Goal: Information Seeking & Learning: Learn about a topic

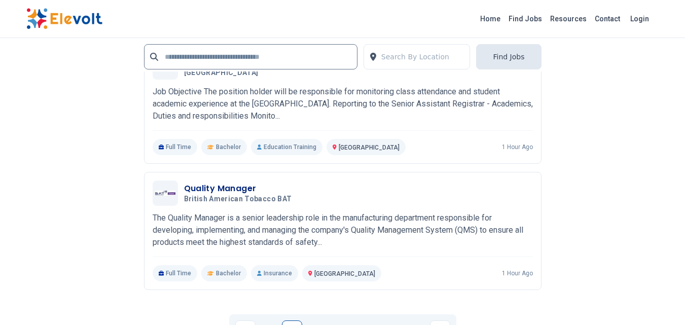
scroll to position [2079, 0]
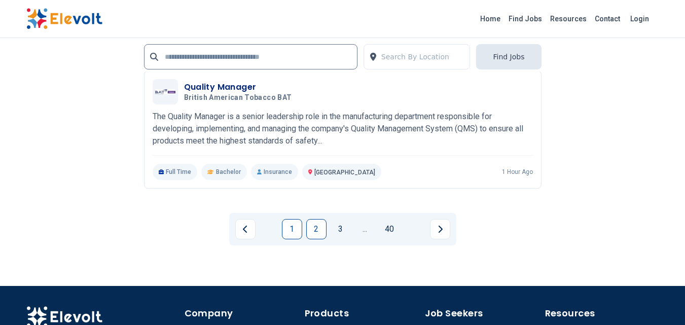
click at [317, 225] on link "2" at bounding box center [316, 229] width 20 height 20
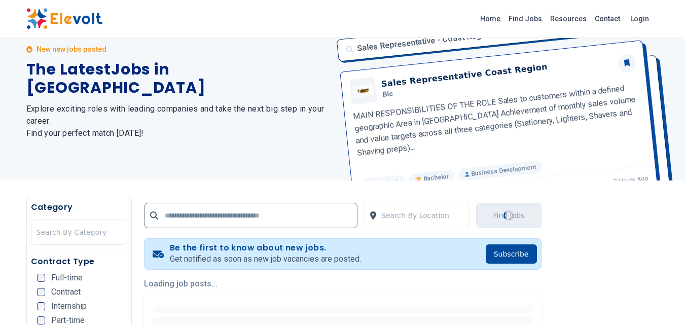
scroll to position [0, 0]
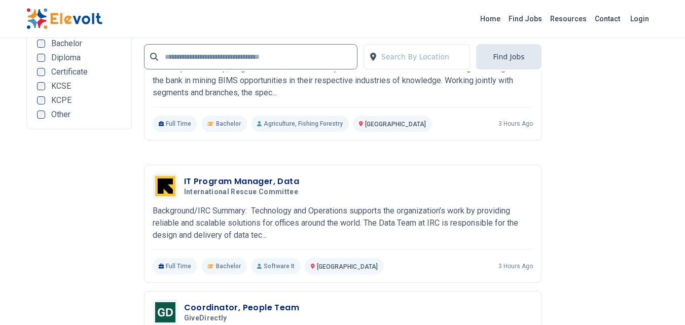
scroll to position [1926, 0]
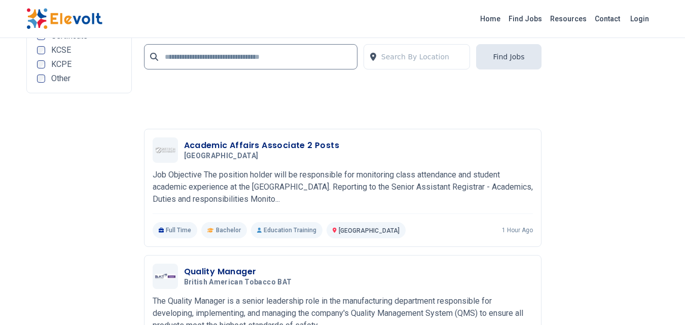
scroll to position [2281, 0]
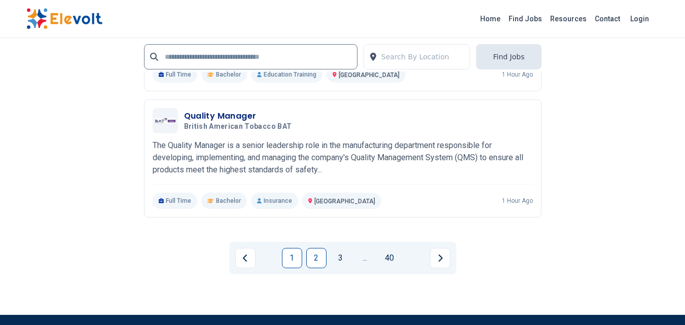
click at [315, 257] on link "2" at bounding box center [316, 258] width 20 height 20
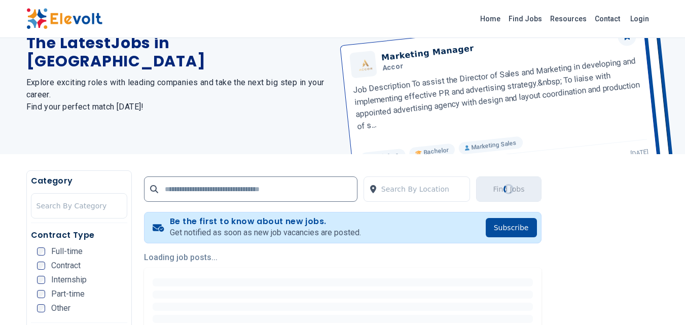
scroll to position [202, 0]
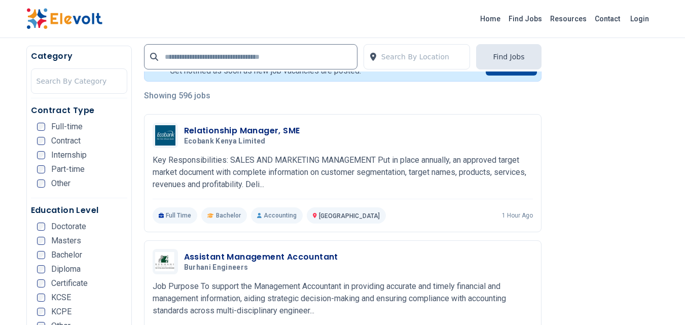
scroll to position [243, 0]
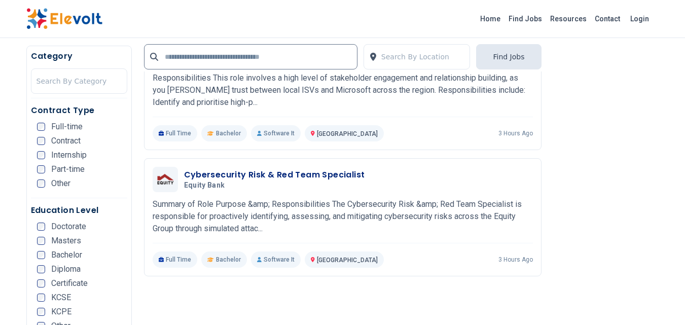
scroll to position [700, 0]
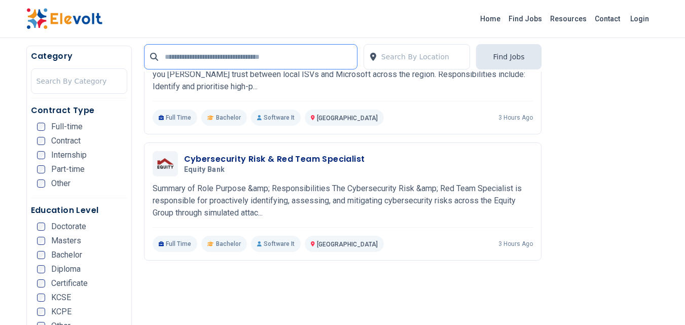
click at [179, 62] on input "text" at bounding box center [250, 56] width 213 height 25
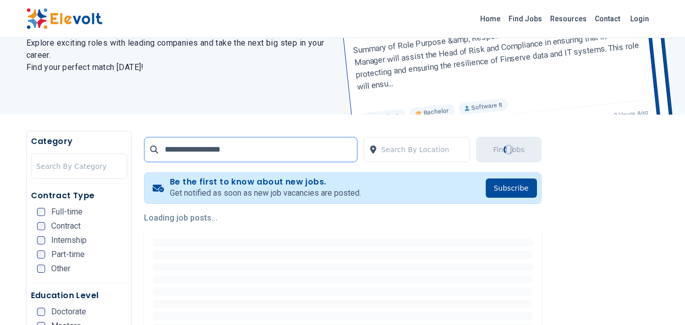
scroll to position [253, 0]
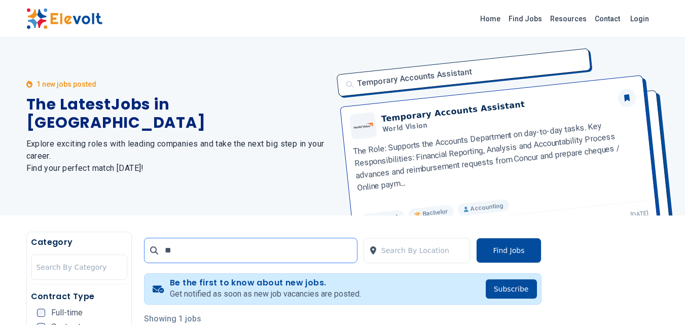
type input "*"
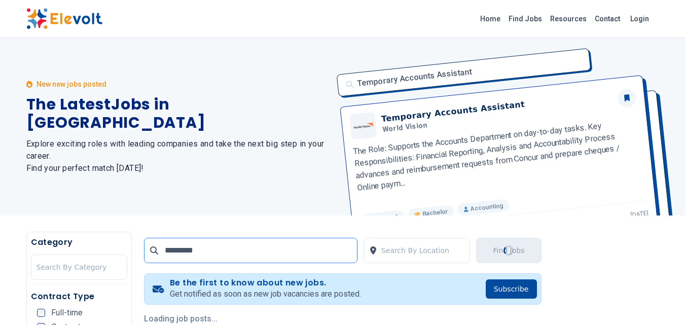
type input "********"
click at [150, 251] on icon at bounding box center [154, 250] width 8 height 8
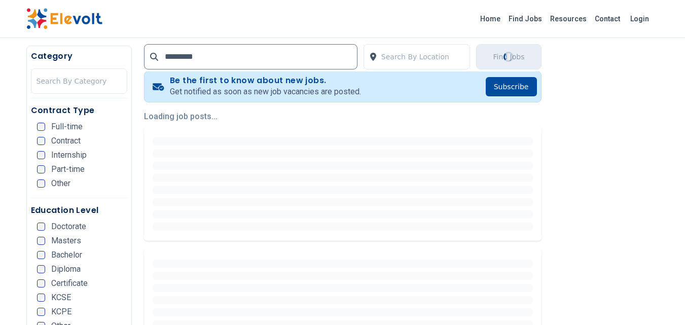
scroll to position [203, 0]
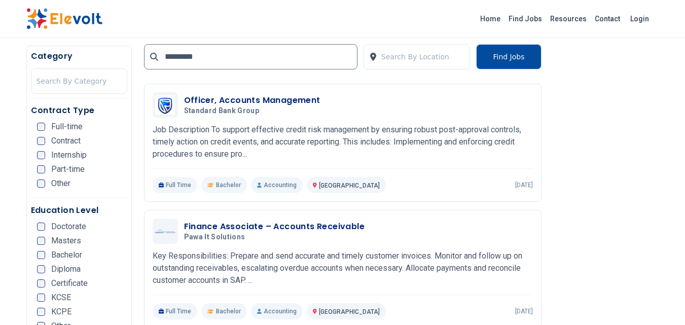
scroll to position [203, 0]
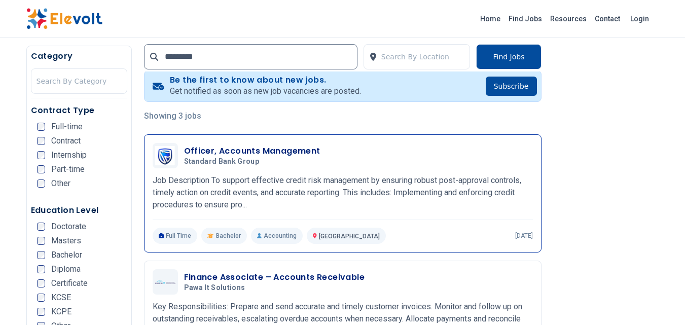
click at [217, 148] on h3 "Officer, Accounts Management" at bounding box center [252, 151] width 136 height 12
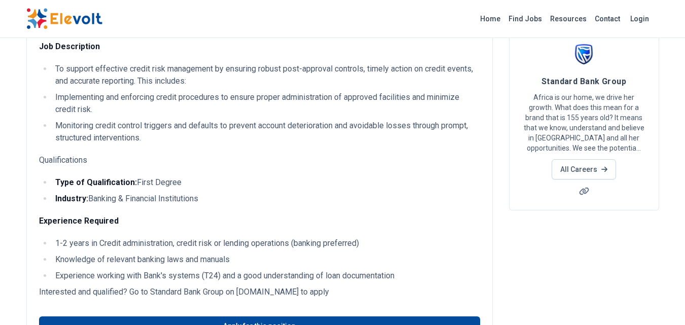
scroll to position [152, 0]
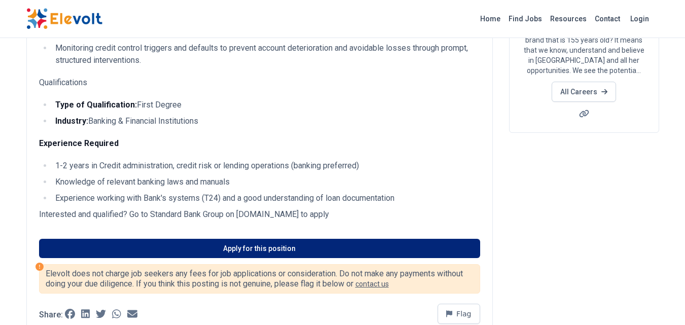
click at [238, 248] on link "Apply for this position" at bounding box center [259, 248] width 441 height 19
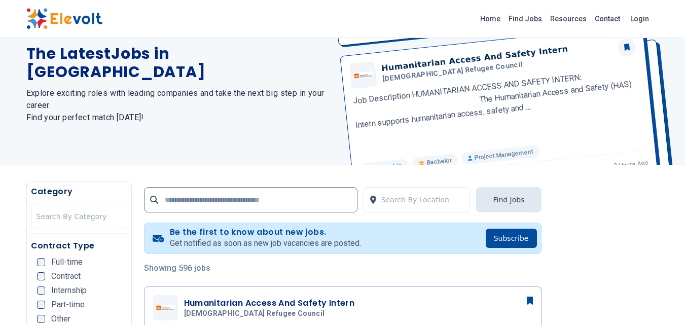
scroll to position [203, 0]
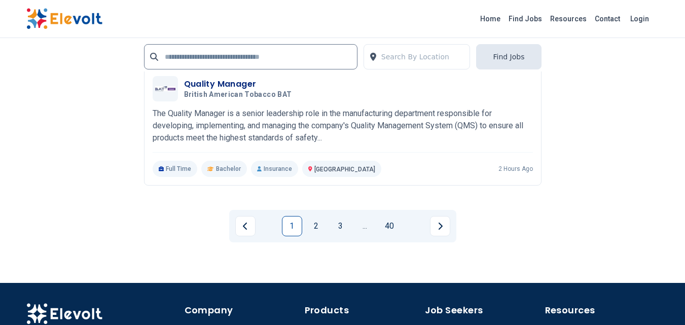
scroll to position [2180, 0]
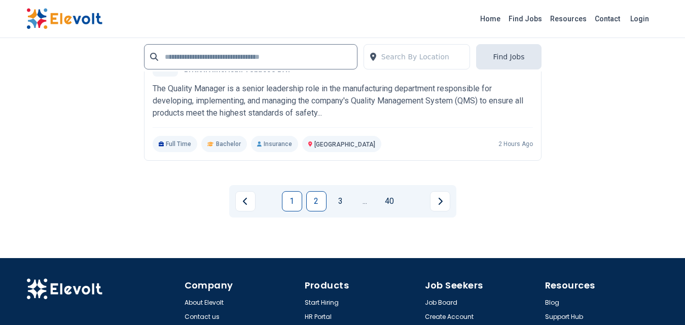
click at [315, 202] on link "2" at bounding box center [316, 201] width 20 height 20
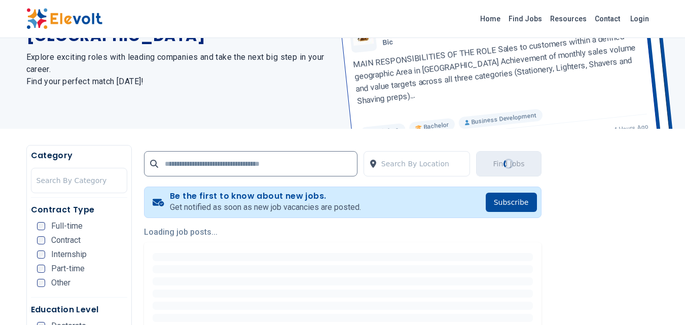
scroll to position [152, 0]
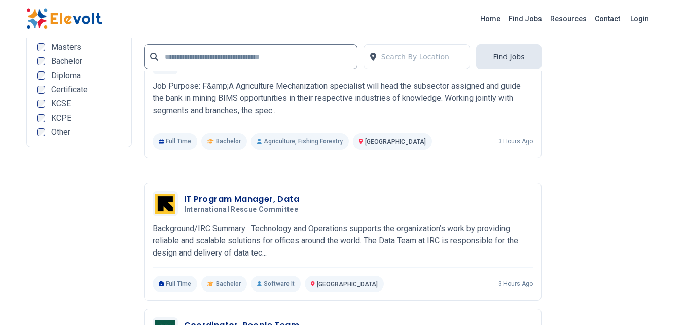
scroll to position [2231, 0]
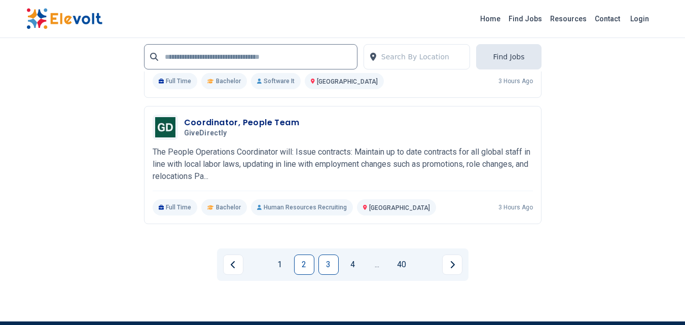
click at [330, 262] on link "3" at bounding box center [328, 264] width 20 height 20
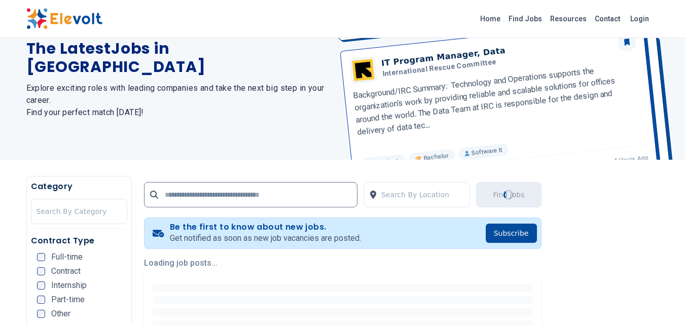
scroll to position [101, 0]
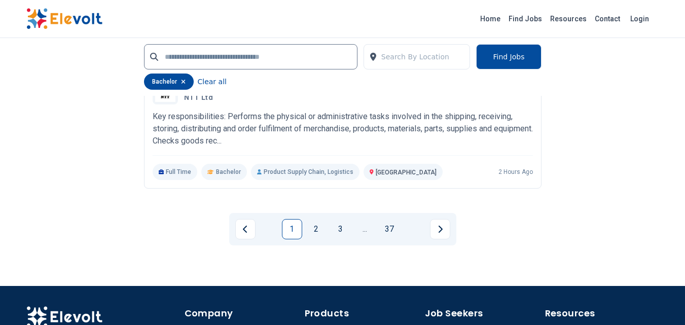
scroll to position [2281, 0]
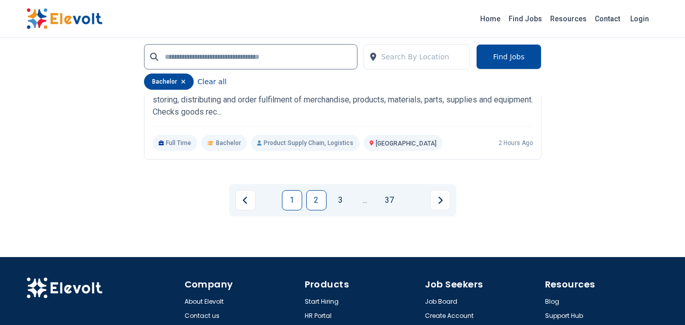
click at [313, 205] on link "2" at bounding box center [316, 200] width 20 height 20
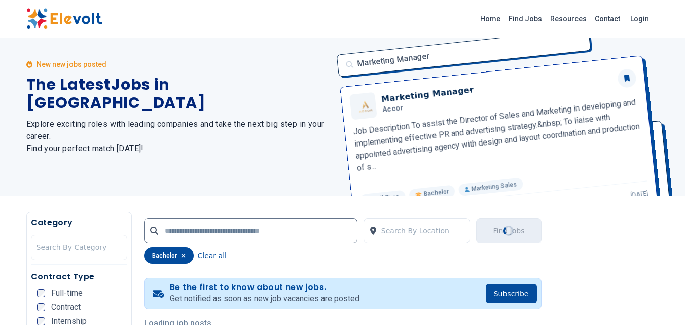
scroll to position [0, 0]
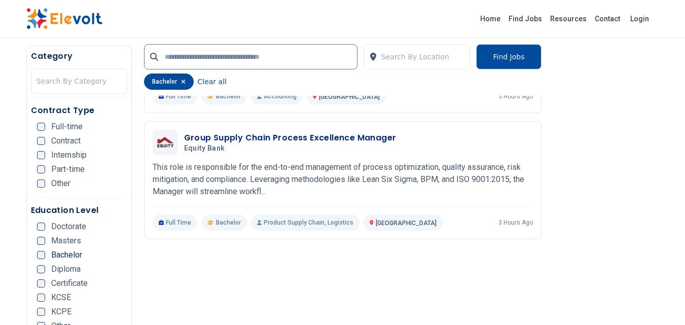
scroll to position [1267, 0]
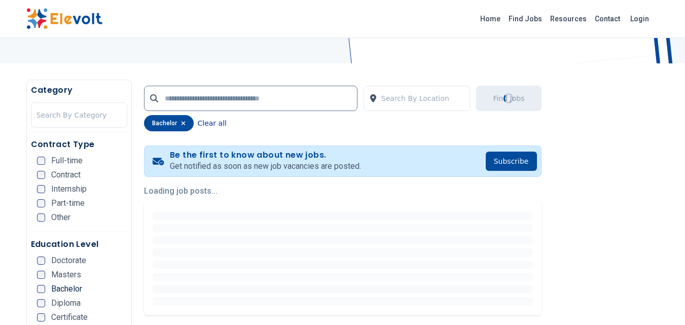
scroll to position [253, 0]
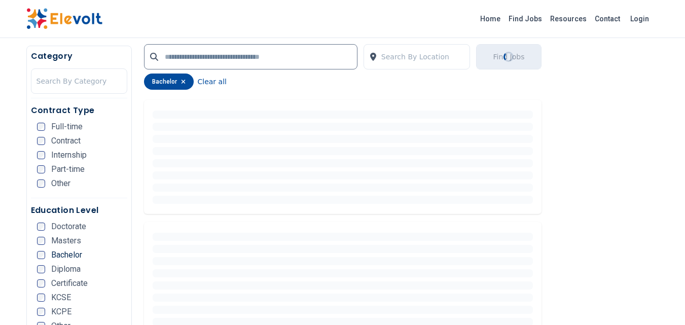
click at [181, 80] on icon "button" at bounding box center [183, 82] width 4 height 4
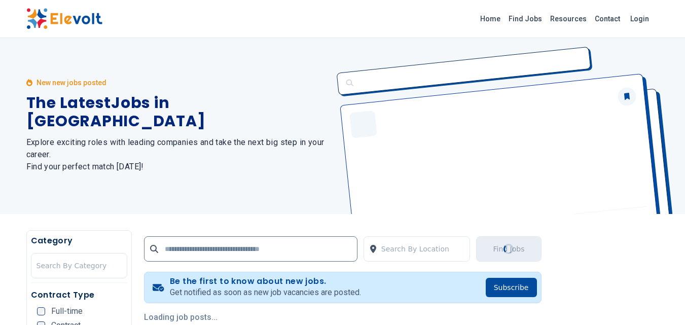
scroll to position [0, 0]
